Goal: Information Seeking & Learning: Understand process/instructions

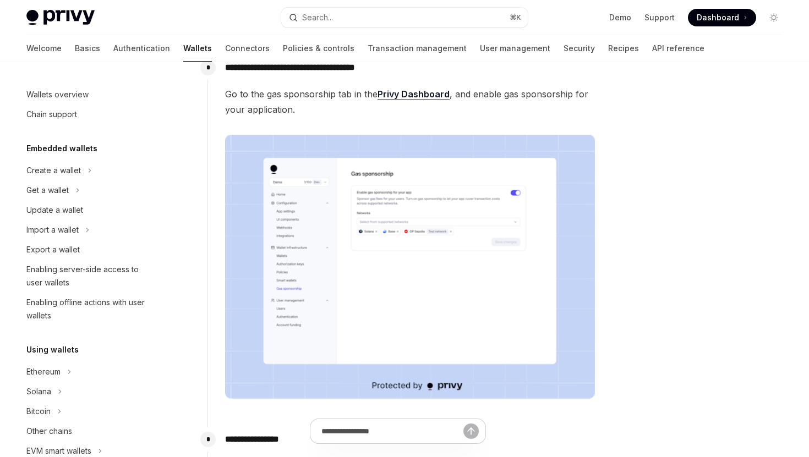
scroll to position [488, 0]
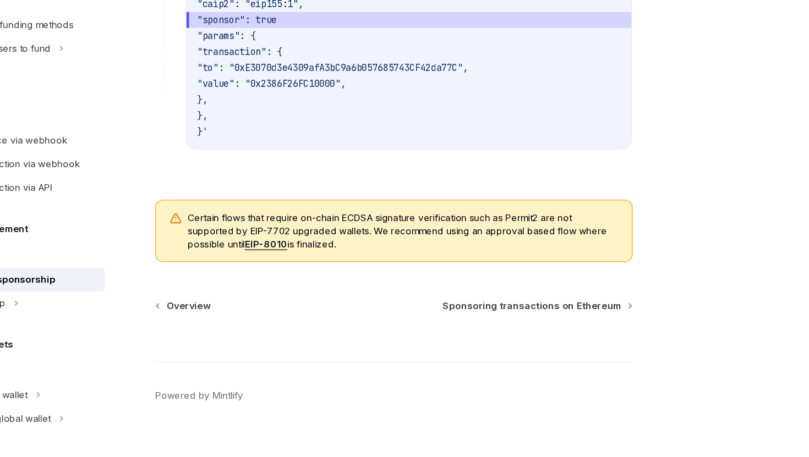
scroll to position [893, 0]
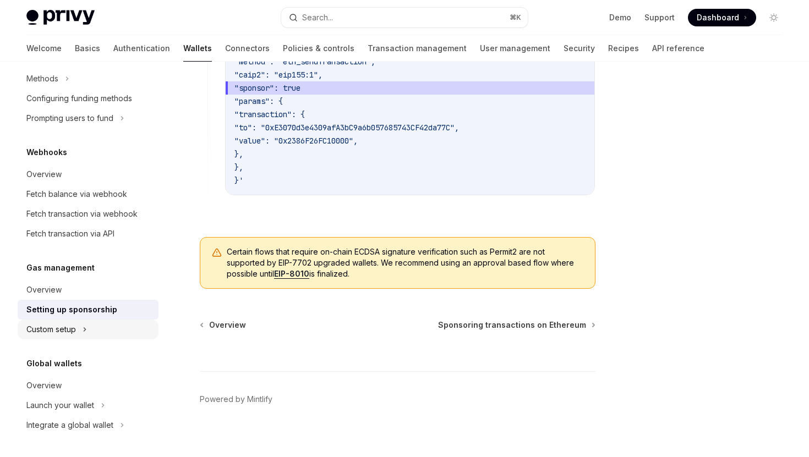
click at [76, 332] on div "Custom setup" at bounding box center [51, 329] width 50 height 13
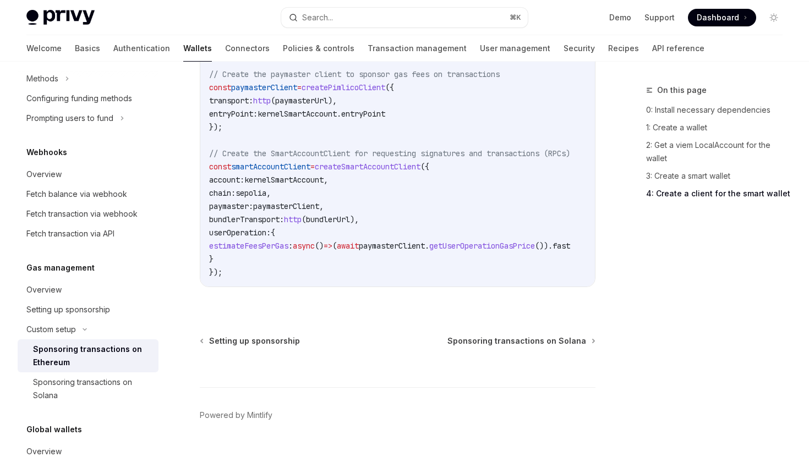
scroll to position [1688, 0]
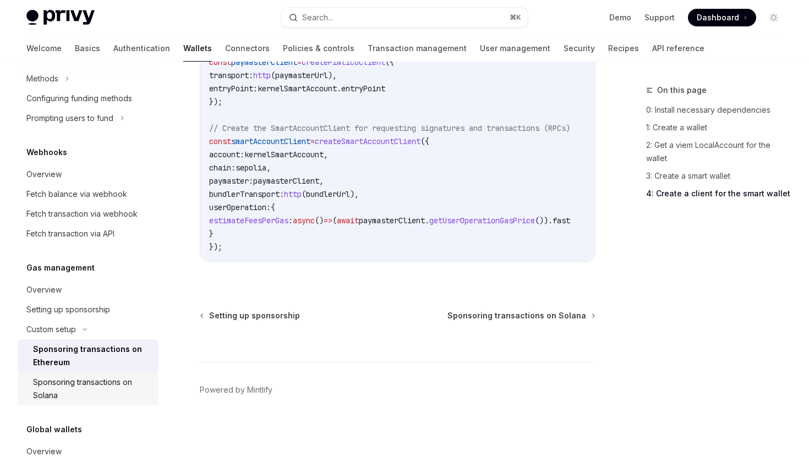
click at [86, 391] on div "Sponsoring transactions on Solana" at bounding box center [92, 389] width 119 height 26
type textarea "*"
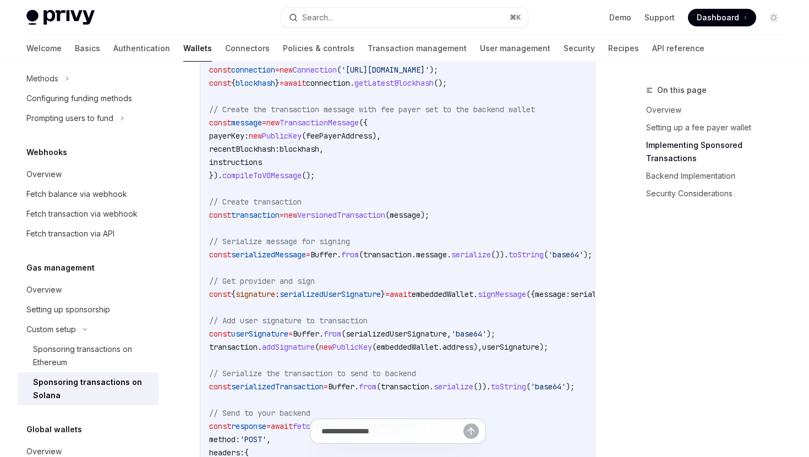
scroll to position [1202, 0]
